Goal: Task Accomplishment & Management: Manage account settings

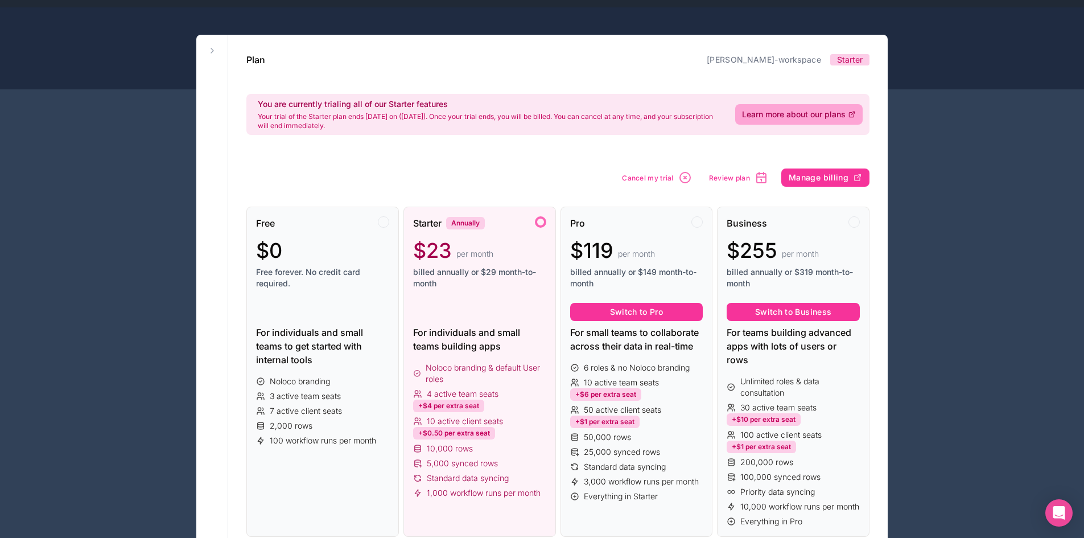
scroll to position [57, 0]
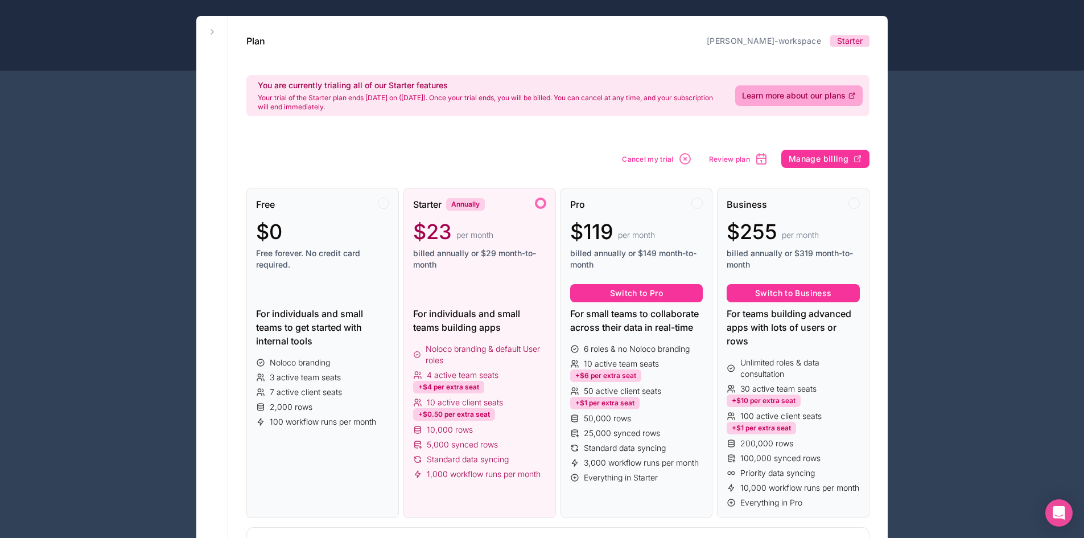
click at [383, 209] on div "Free" at bounding box center [322, 205] width 133 height 14
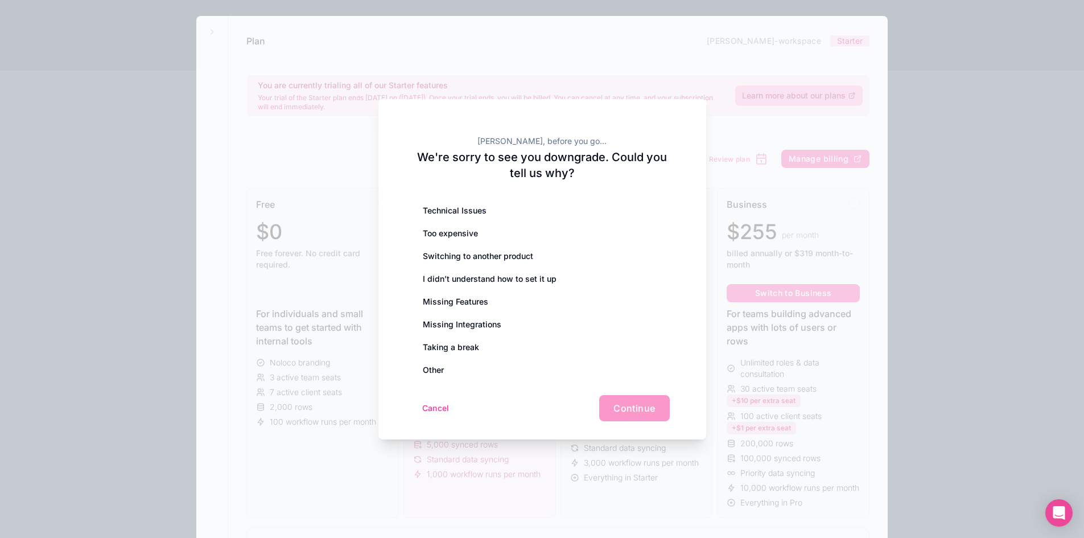
click at [460, 209] on div "Technical Issues" at bounding box center [542, 210] width 255 height 23
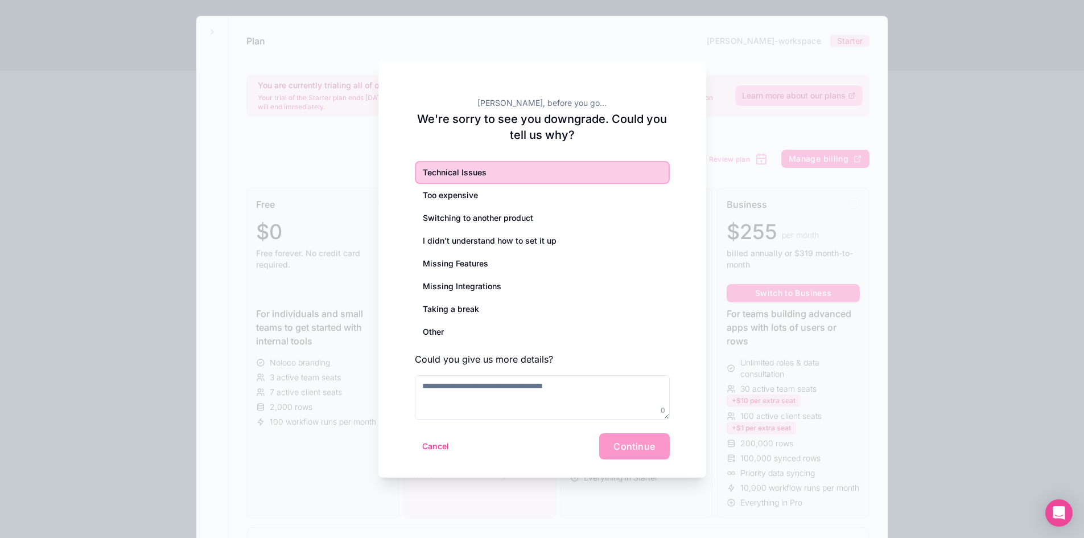
click at [486, 309] on div "Taking a break" at bounding box center [542, 309] width 255 height 23
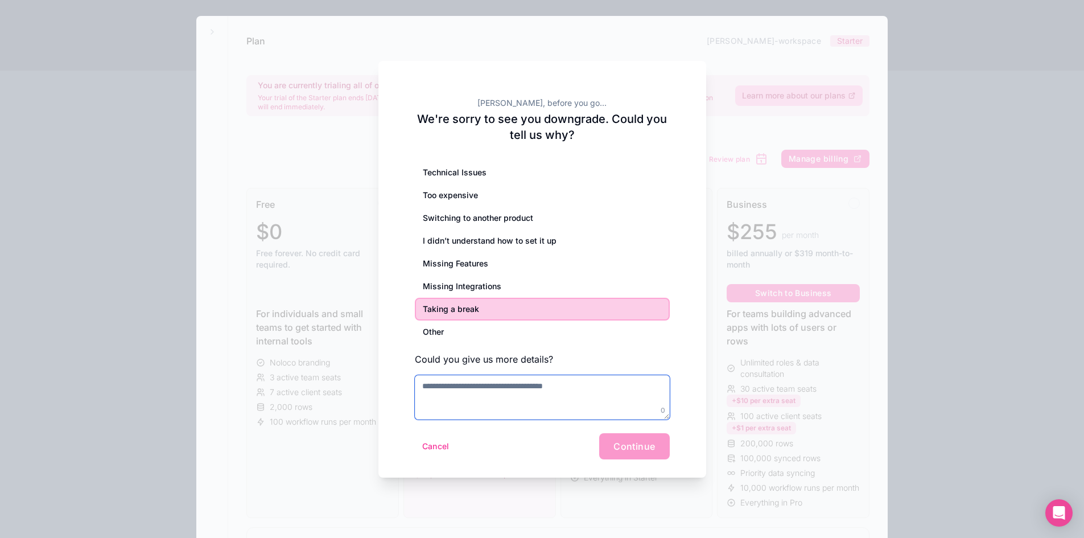
click at [488, 377] on textarea at bounding box center [542, 397] width 255 height 44
type textarea "**********"
click at [641, 443] on span "Continue" at bounding box center [635, 446] width 42 height 11
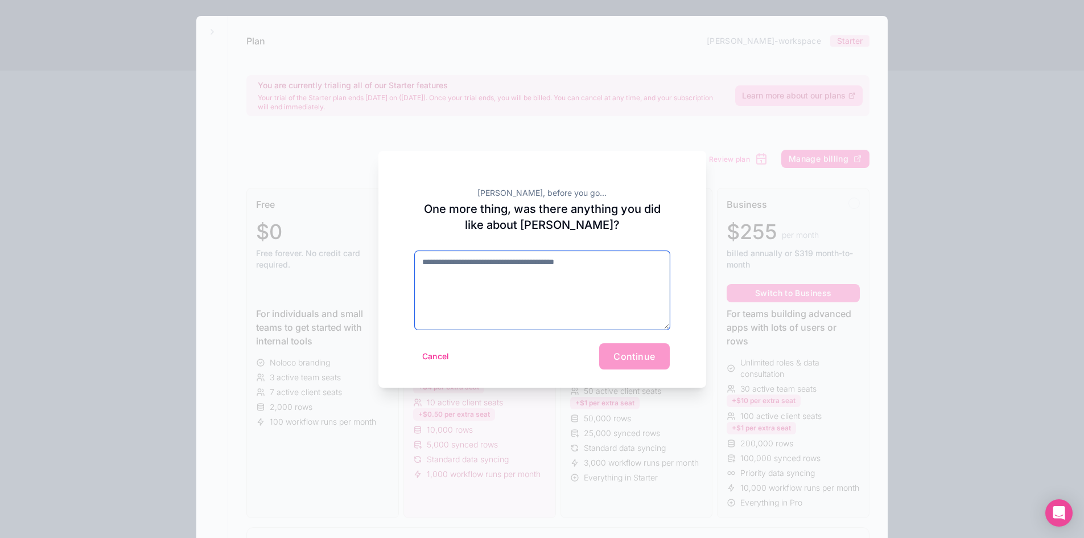
click at [574, 273] on textarea at bounding box center [542, 290] width 255 height 79
type textarea "****"
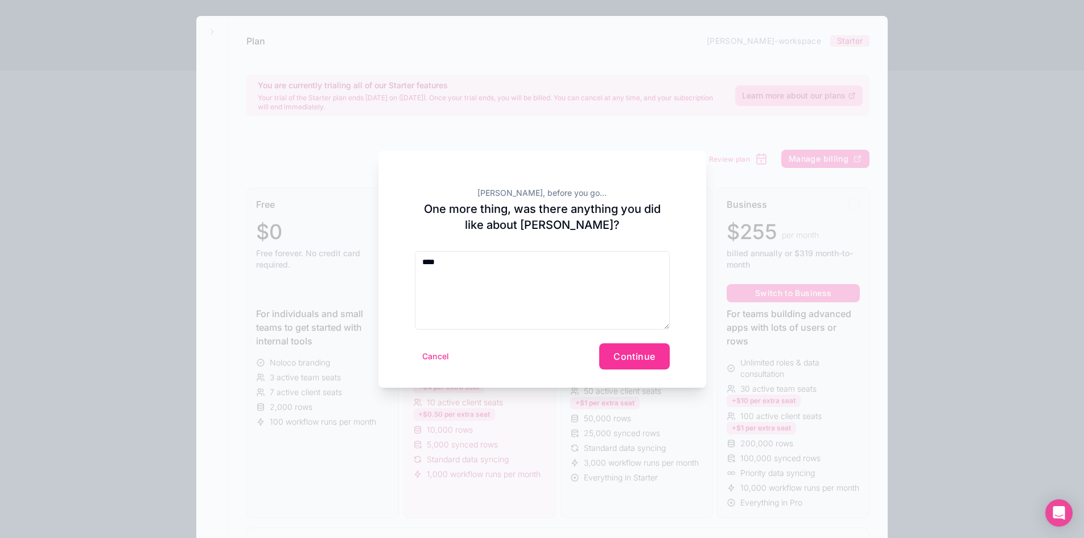
click at [644, 354] on span "Continue" at bounding box center [635, 356] width 42 height 11
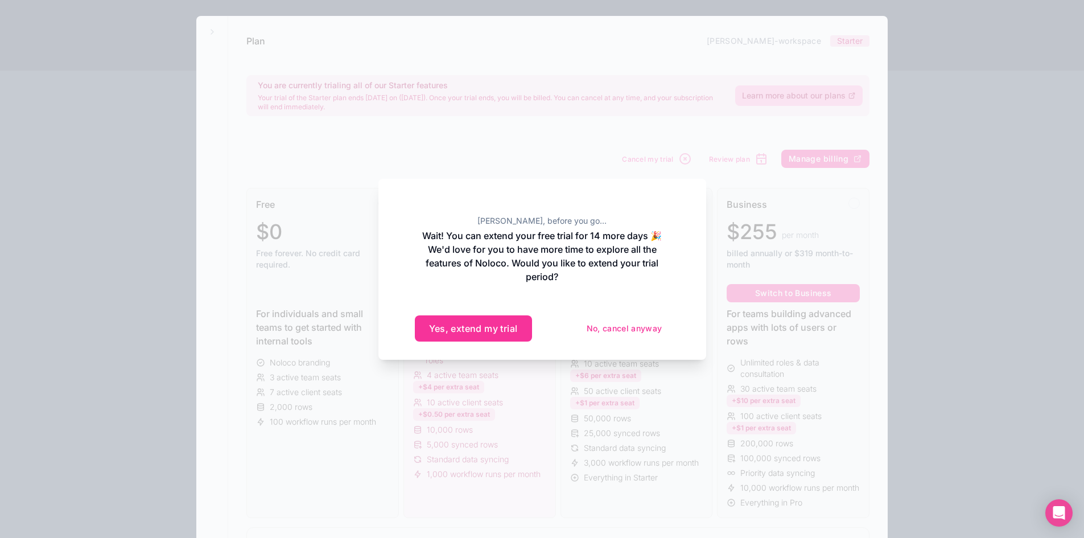
click at [644, 328] on button "No, cancel anyway" at bounding box center [625, 328] width 91 height 18
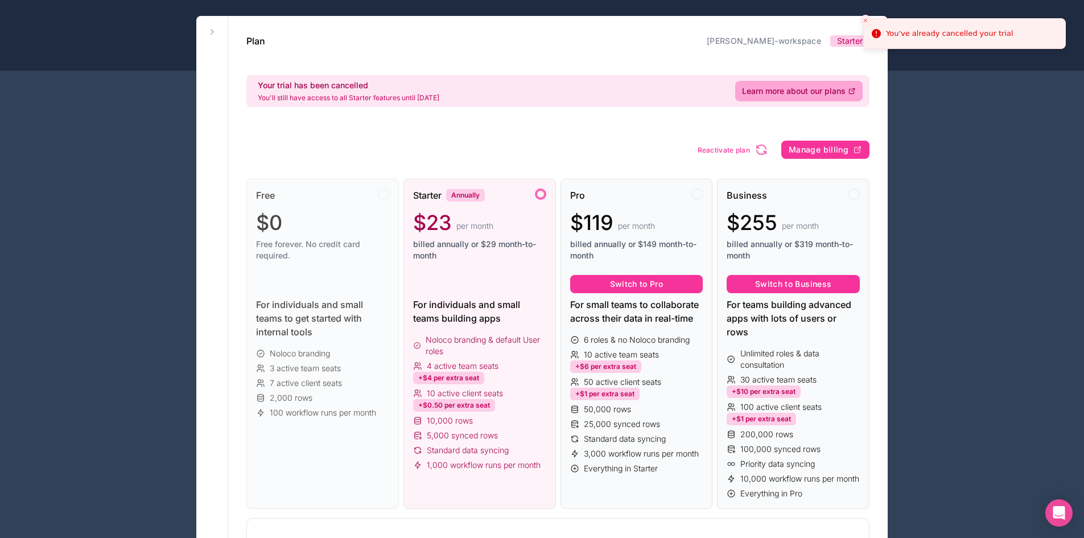
click at [865, 19] on icon "Close toast" at bounding box center [865, 20] width 7 height 7
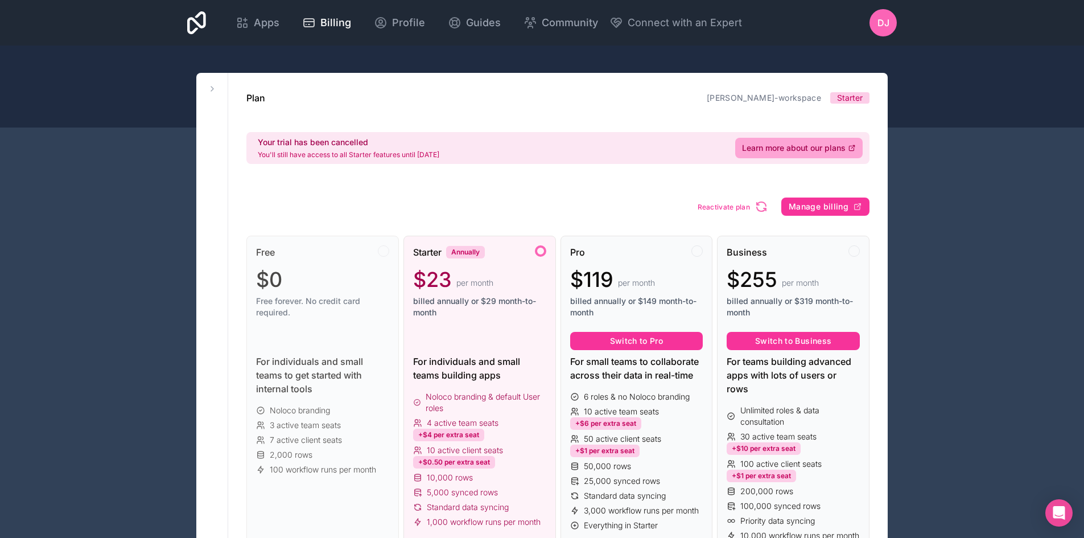
click at [885, 24] on span "DJ" at bounding box center [884, 23] width 12 height 14
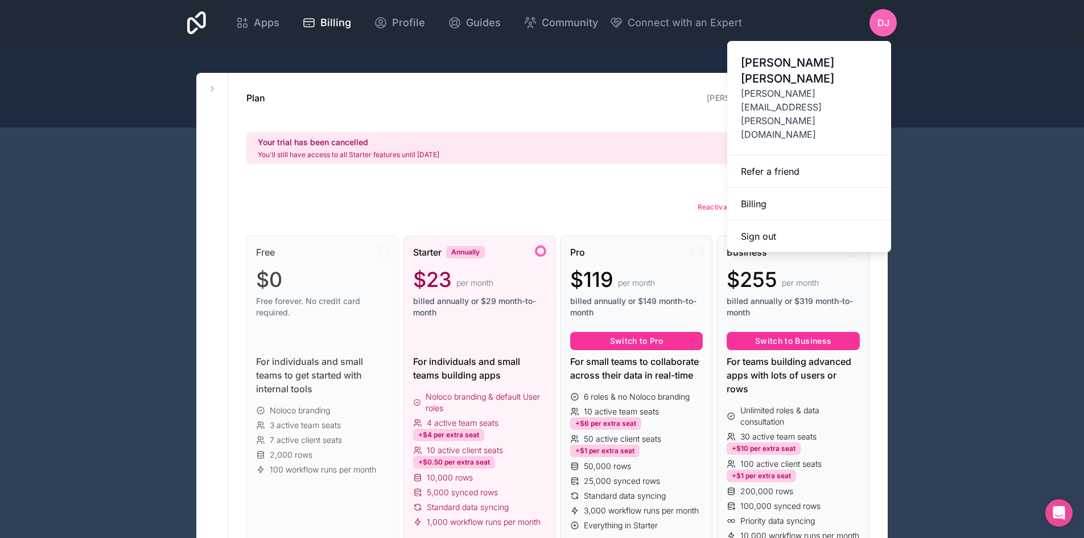
click at [258, 19] on span "Apps" at bounding box center [267, 23] width 26 height 16
